Goal: Task Accomplishment & Management: Use online tool/utility

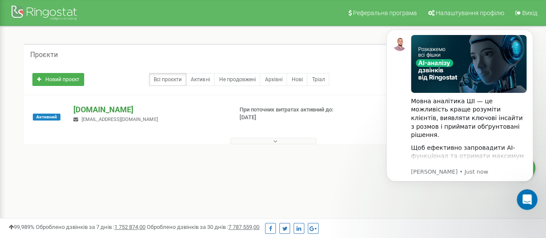
click at [85, 109] on p "[DOMAIN_NAME]" at bounding box center [149, 109] width 152 height 11
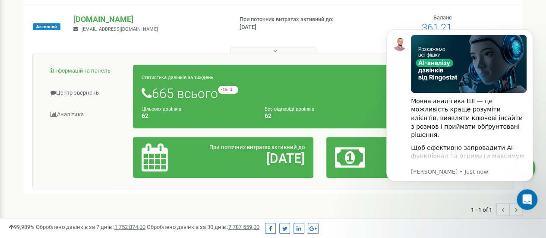
scroll to position [91, 0]
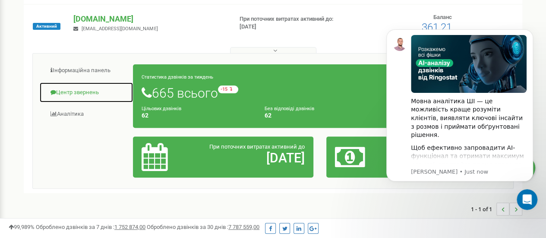
click at [76, 97] on link "Центр звернень" at bounding box center [86, 92] width 94 height 21
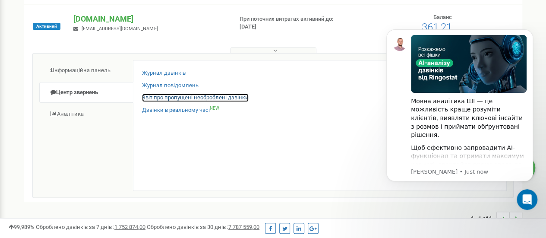
click at [183, 98] on link "Звіт про пропущені необроблені дзвінки" at bounding box center [195, 98] width 107 height 8
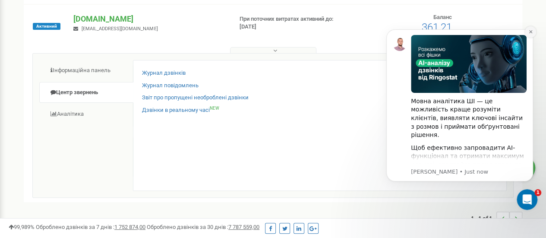
click at [531, 31] on icon "Dismiss notification" at bounding box center [530, 31] width 5 height 5
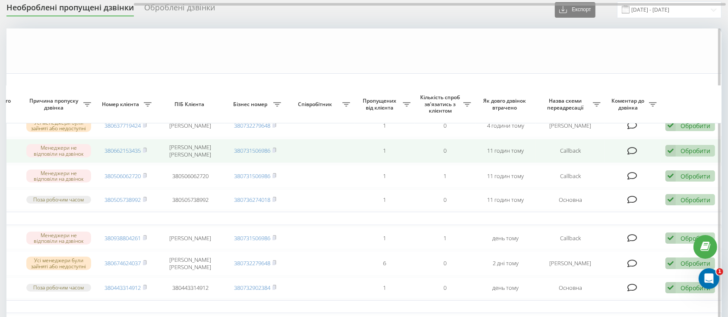
scroll to position [128, 0]
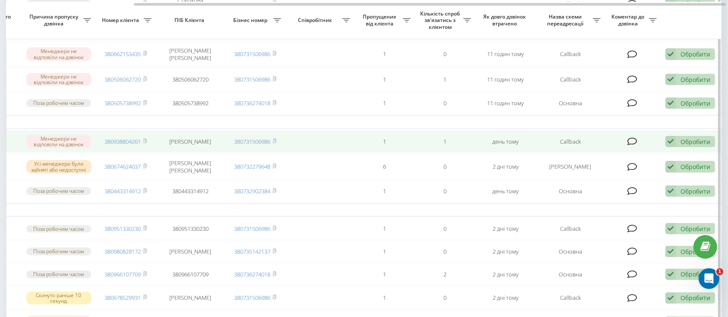
click at [693, 143] on div "Обробити" at bounding box center [695, 142] width 30 height 8
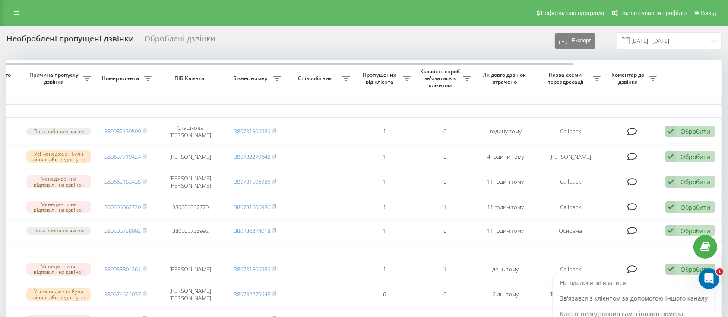
scroll to position [9, 0]
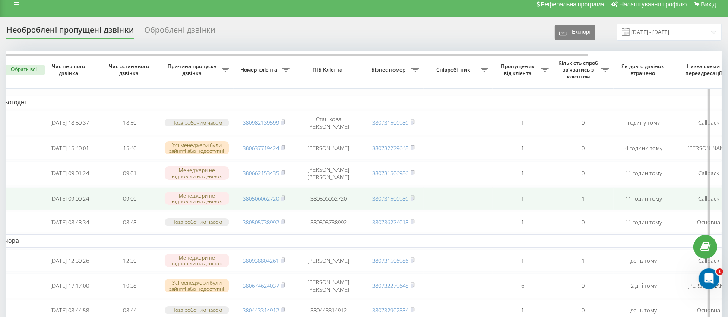
scroll to position [0, 0]
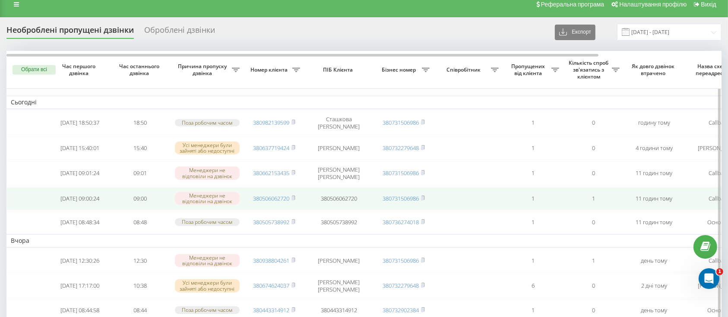
click at [233, 190] on td "Менеджери не відповіли на дзвінок" at bounding box center [206, 198] width 73 height 23
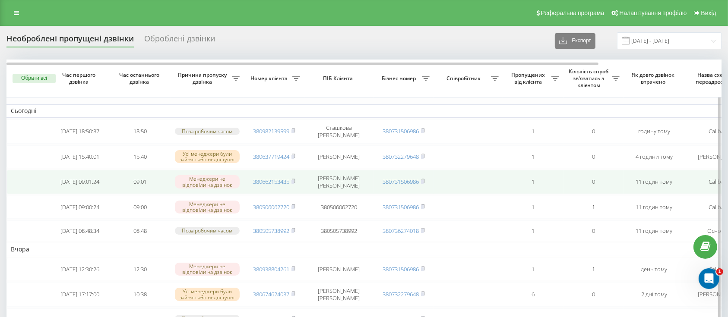
click at [463, 181] on td at bounding box center [468, 182] width 69 height 24
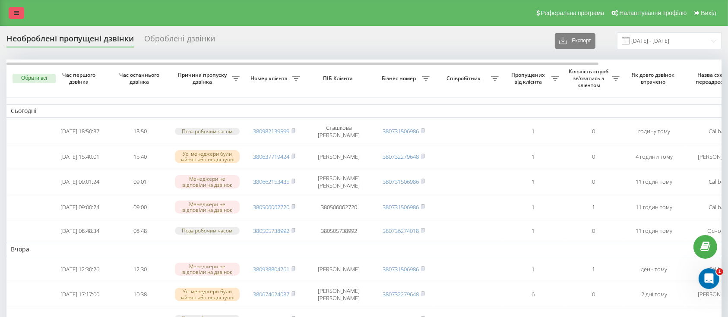
click at [15, 13] on icon at bounding box center [16, 13] width 5 height 6
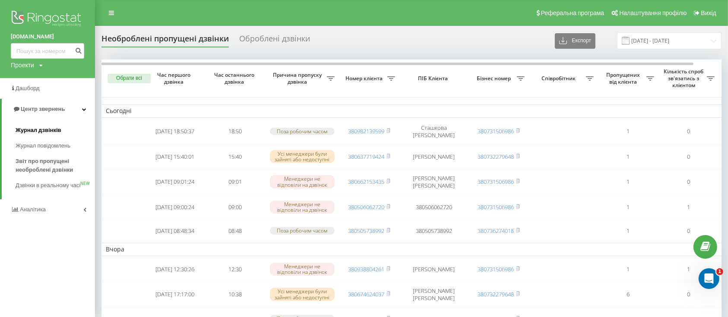
click at [34, 130] on span "Журнал дзвінків" at bounding box center [39, 130] width 46 height 9
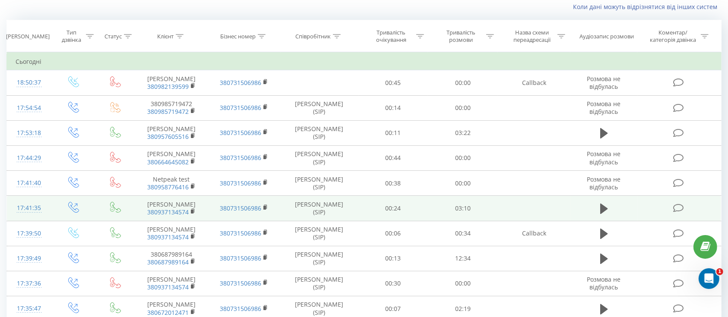
scroll to position [59, 0]
click at [604, 214] on icon at bounding box center [604, 208] width 8 height 10
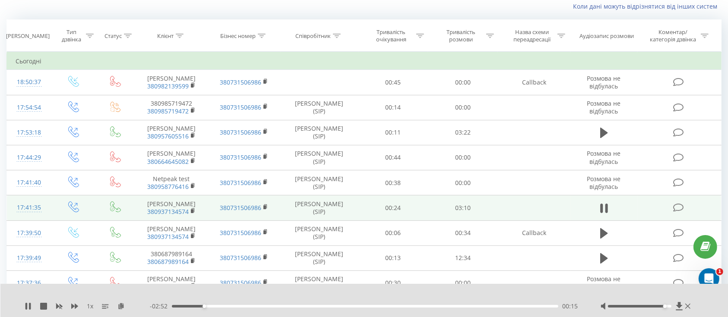
click at [666, 306] on div at bounding box center [639, 306] width 63 height 3
click at [665, 306] on div "Accessibility label" at bounding box center [664, 306] width 3 height 3
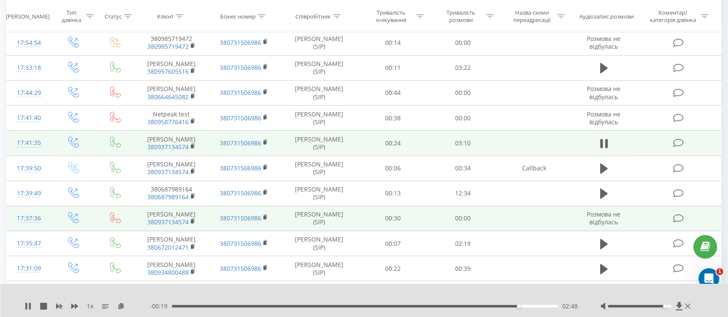
scroll to position [119, 0]
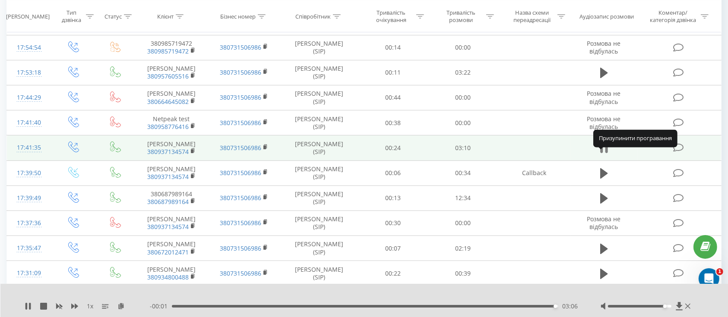
click at [608, 155] on button at bounding box center [603, 148] width 13 height 13
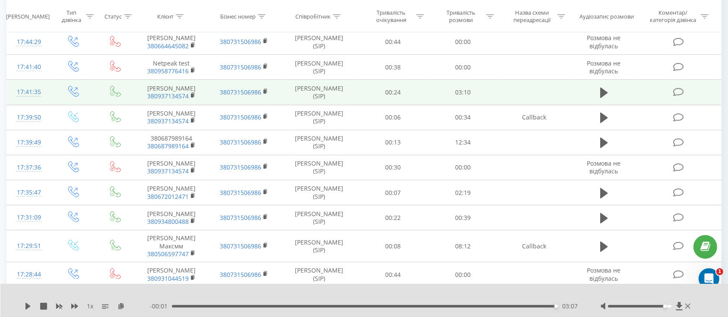
scroll to position [182, 0]
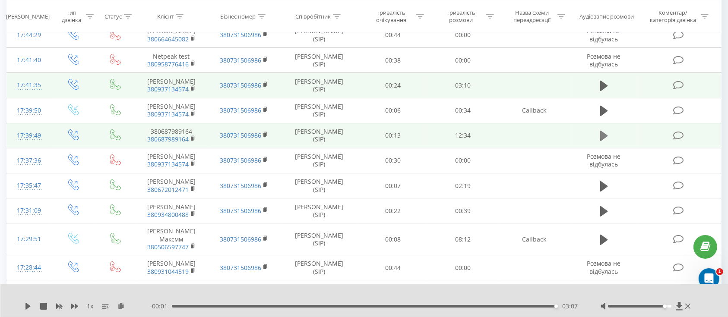
click at [602, 141] on icon at bounding box center [604, 136] width 8 height 10
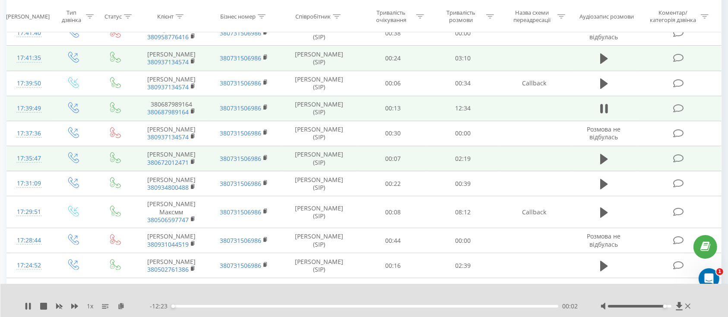
scroll to position [218, 0]
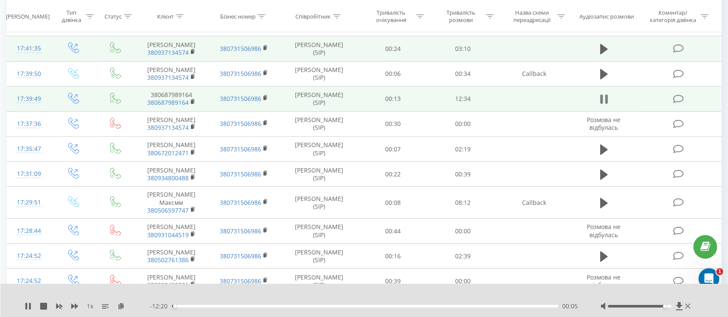
click at [604, 105] on icon at bounding box center [604, 99] width 8 height 12
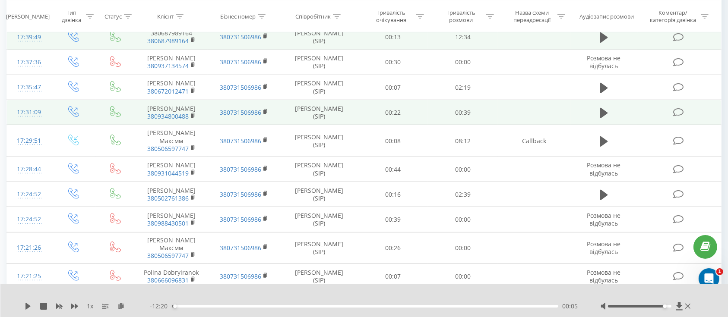
scroll to position [330, 0]
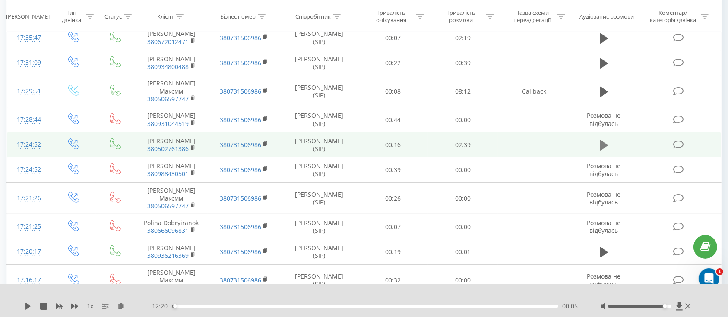
click at [602, 151] on icon at bounding box center [604, 145] width 8 height 10
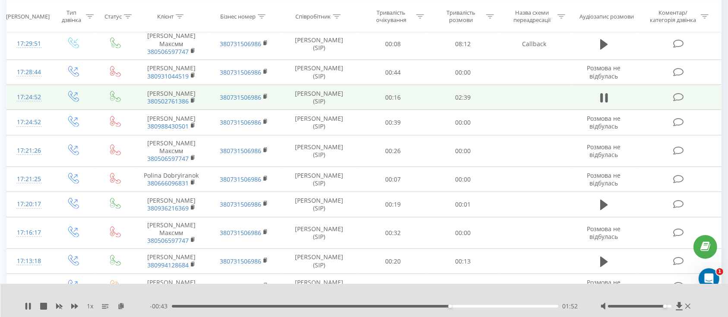
scroll to position [377, 0]
click at [605, 103] on icon at bounding box center [606, 98] width 3 height 9
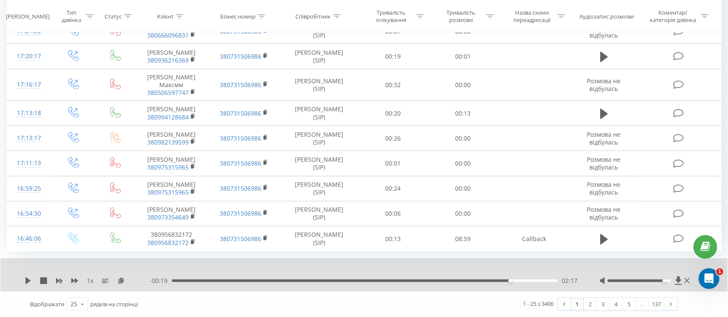
scroll to position [563, 0]
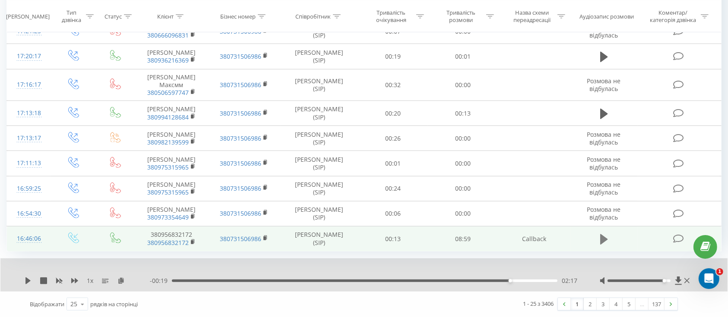
click at [602, 239] on icon at bounding box center [604, 239] width 8 height 10
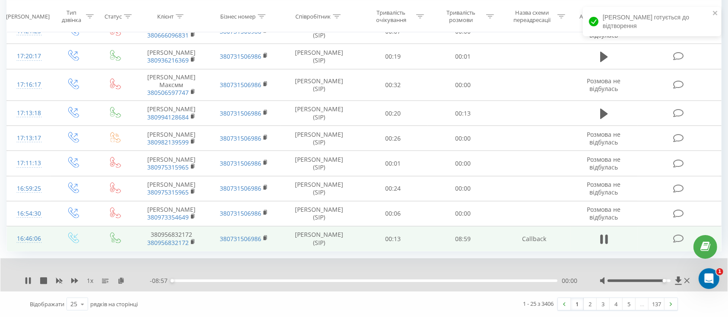
click at [220, 281] on div "00:00" at bounding box center [364, 281] width 385 height 3
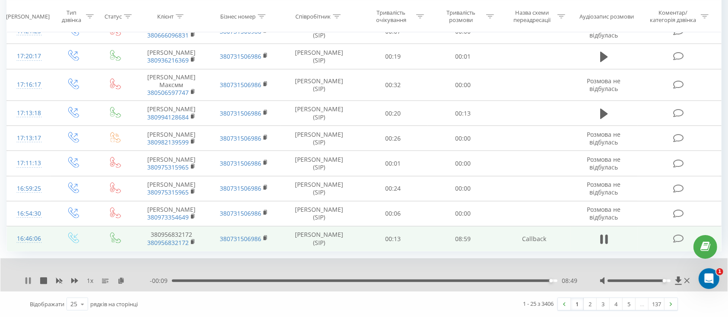
click at [29, 283] on icon at bounding box center [30, 280] width 2 height 7
